Goal: Browse casually

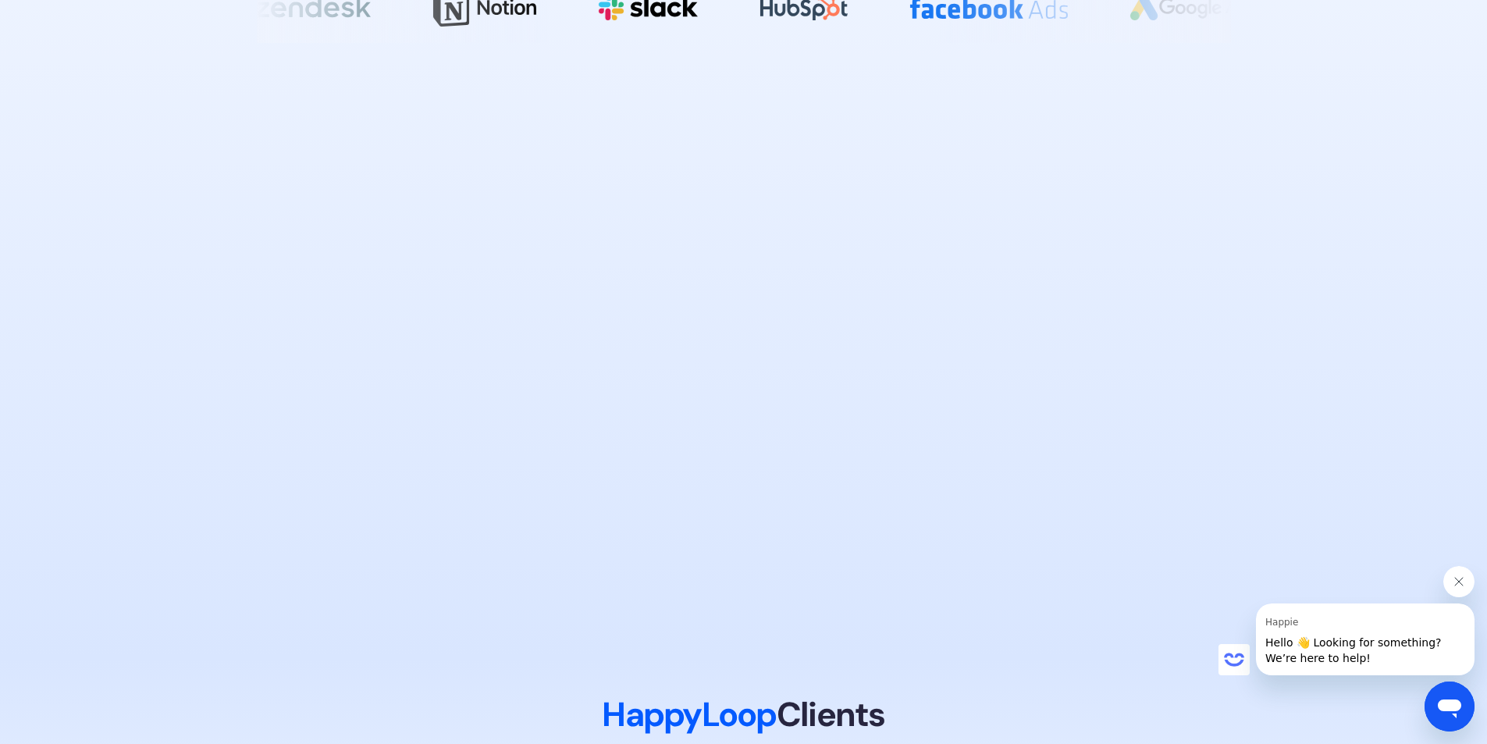
scroll to position [1249, 0]
